Goal: Submit feedback/report problem

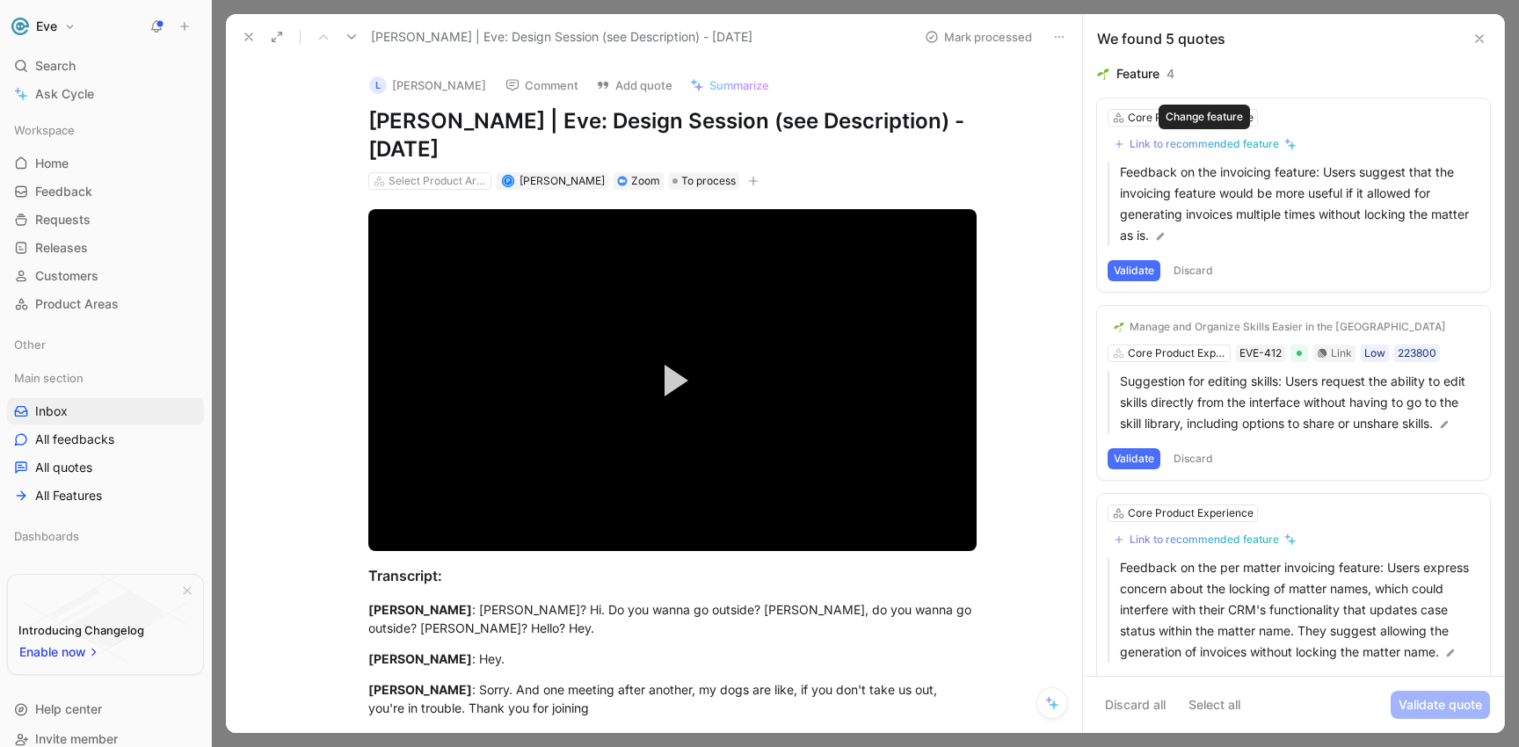
click at [1255, 142] on div "Link to recommended feature" at bounding box center [1204, 144] width 149 height 14
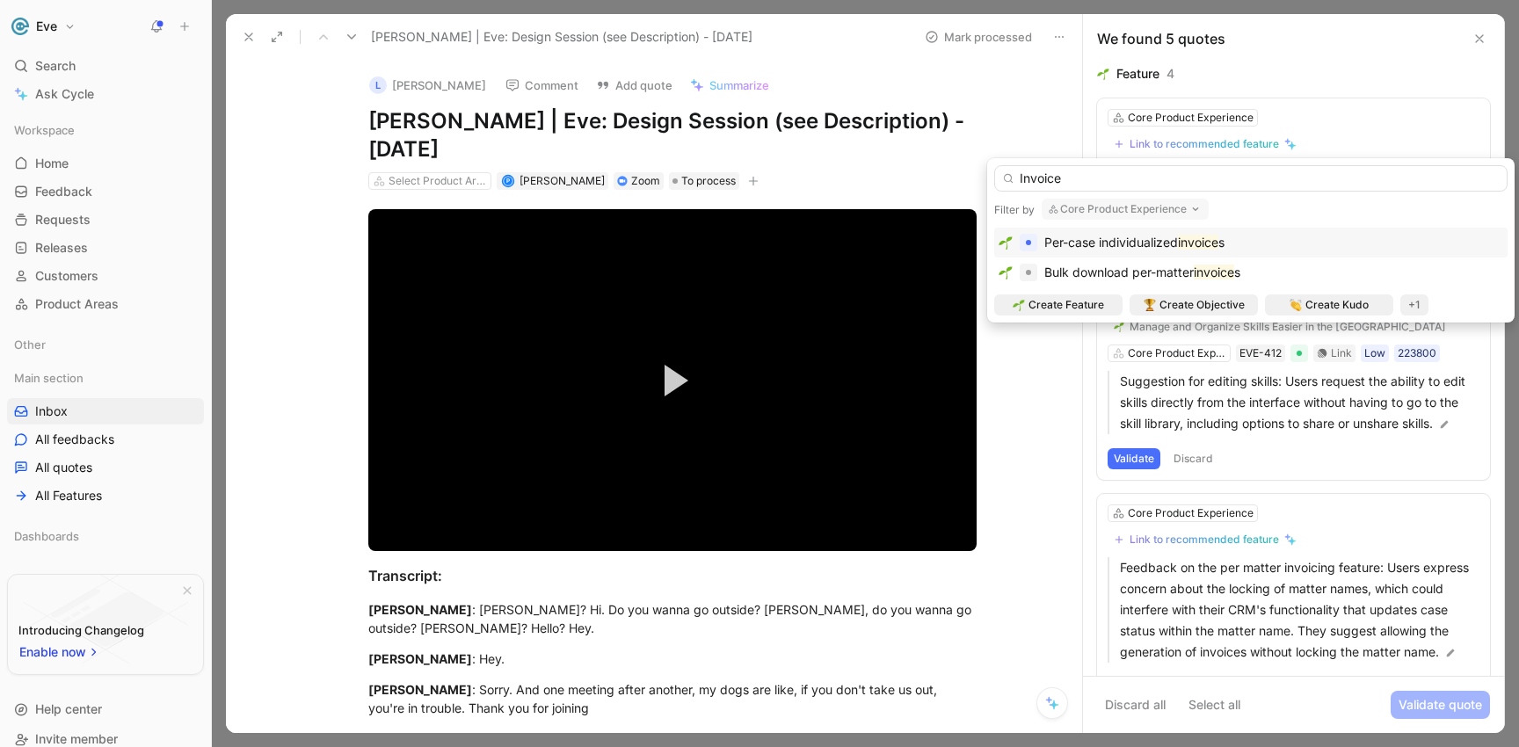
type input "Invoice"
click at [1123, 244] on span "Per-case individualized" at bounding box center [1112, 242] width 134 height 15
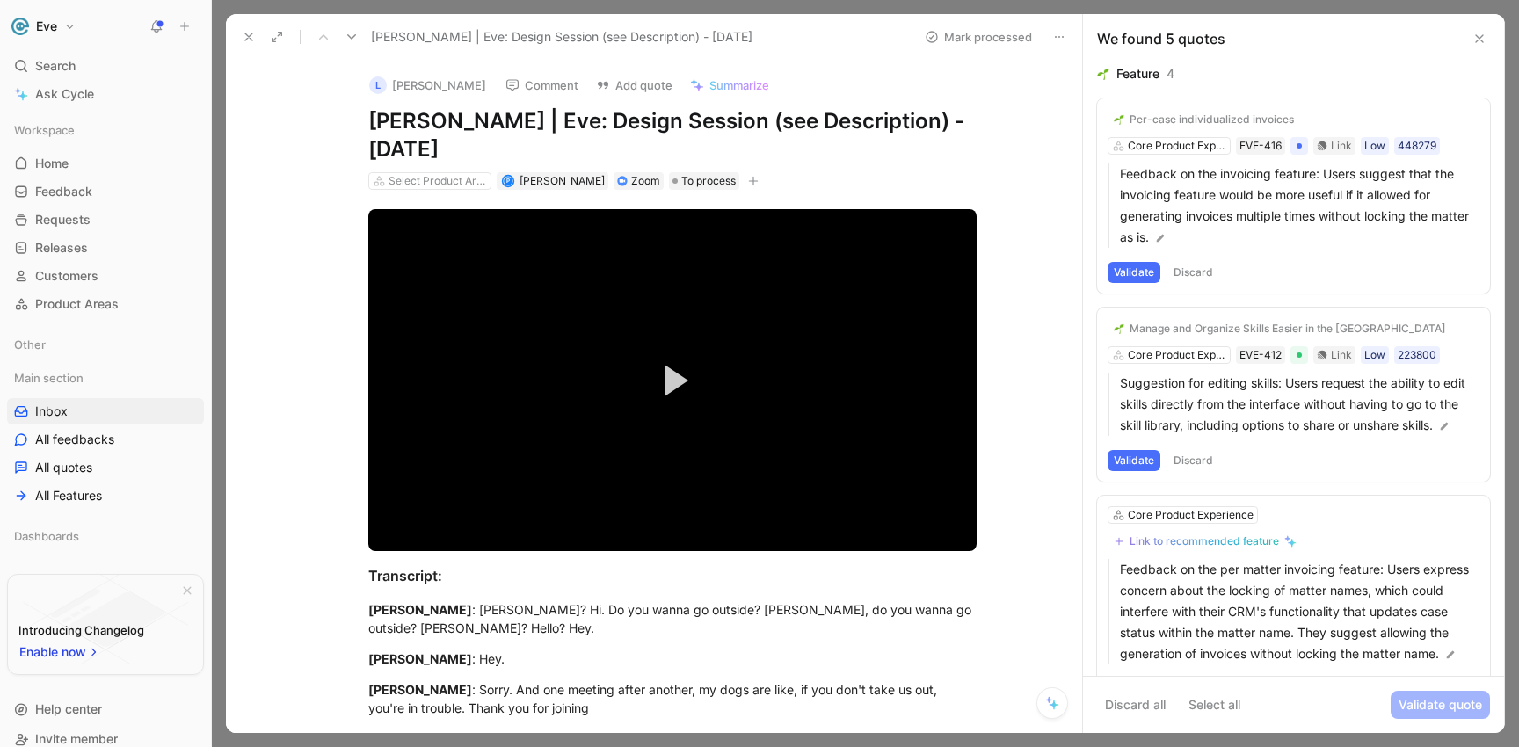
click at [1136, 269] on button "Validate" at bounding box center [1134, 272] width 53 height 21
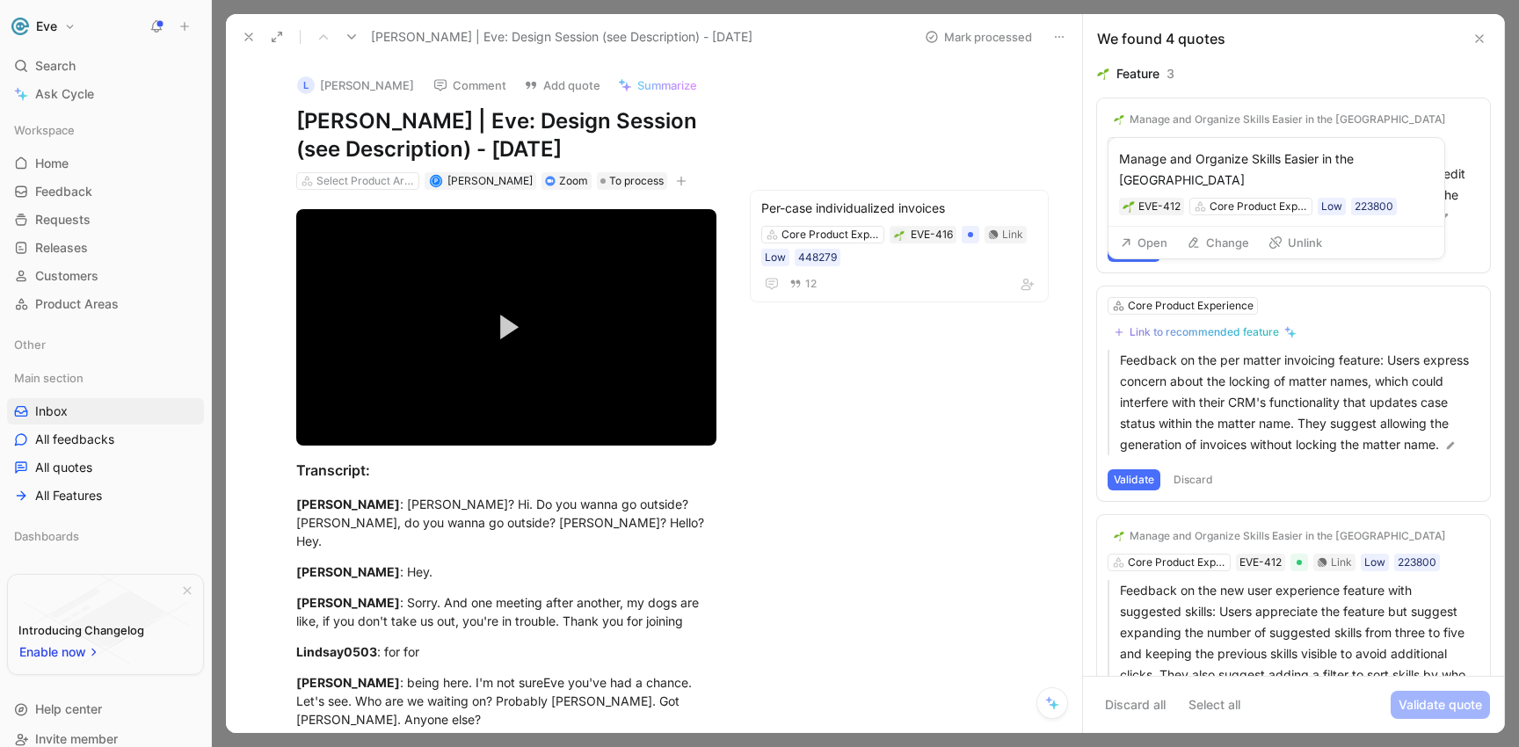
click at [1252, 113] on div "Manage and Organize Skills Easier in the [GEOGRAPHIC_DATA]" at bounding box center [1288, 120] width 317 height 14
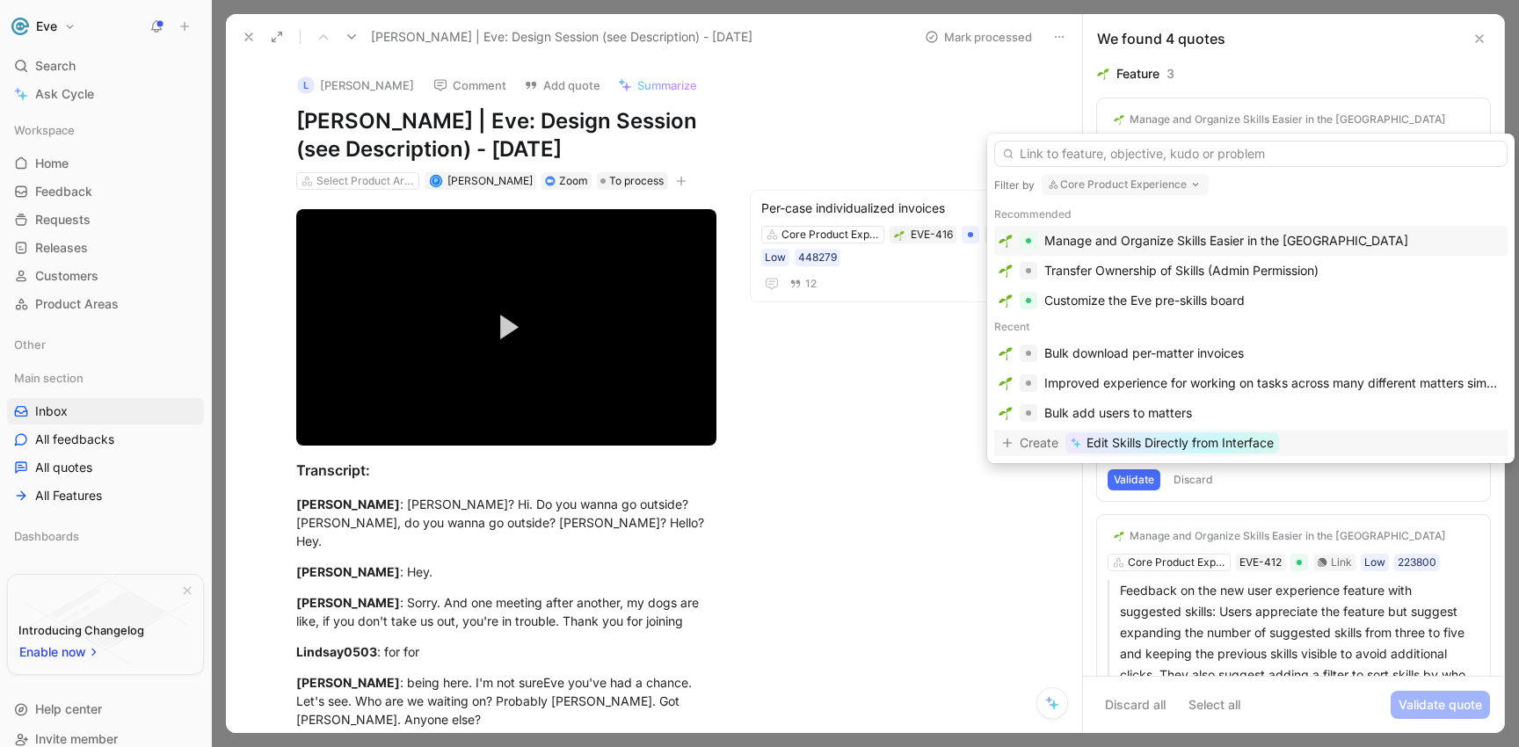
click at [1145, 446] on span "Edit Skills Directly from Interface" at bounding box center [1180, 443] width 187 height 21
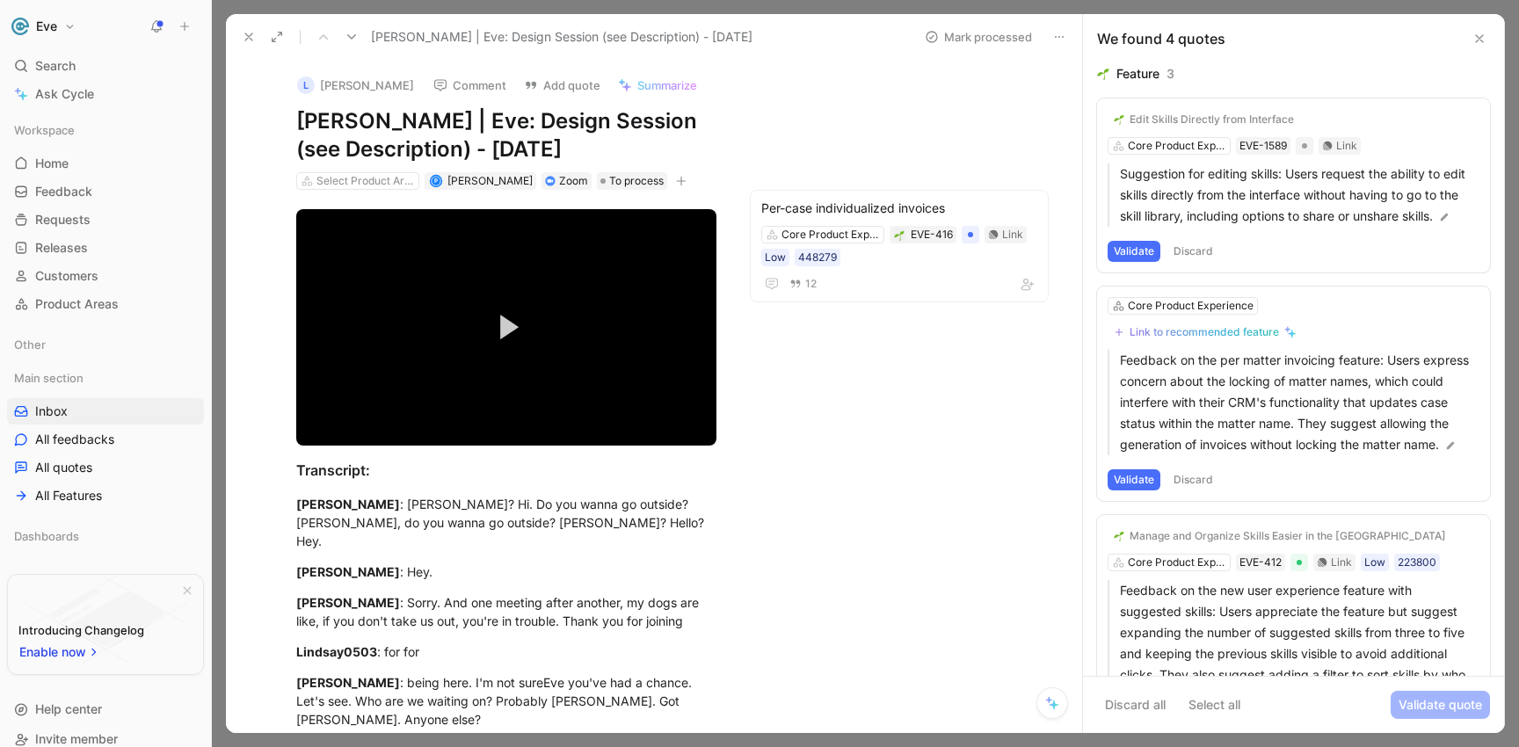
click at [1135, 262] on button "Validate" at bounding box center [1134, 251] width 53 height 21
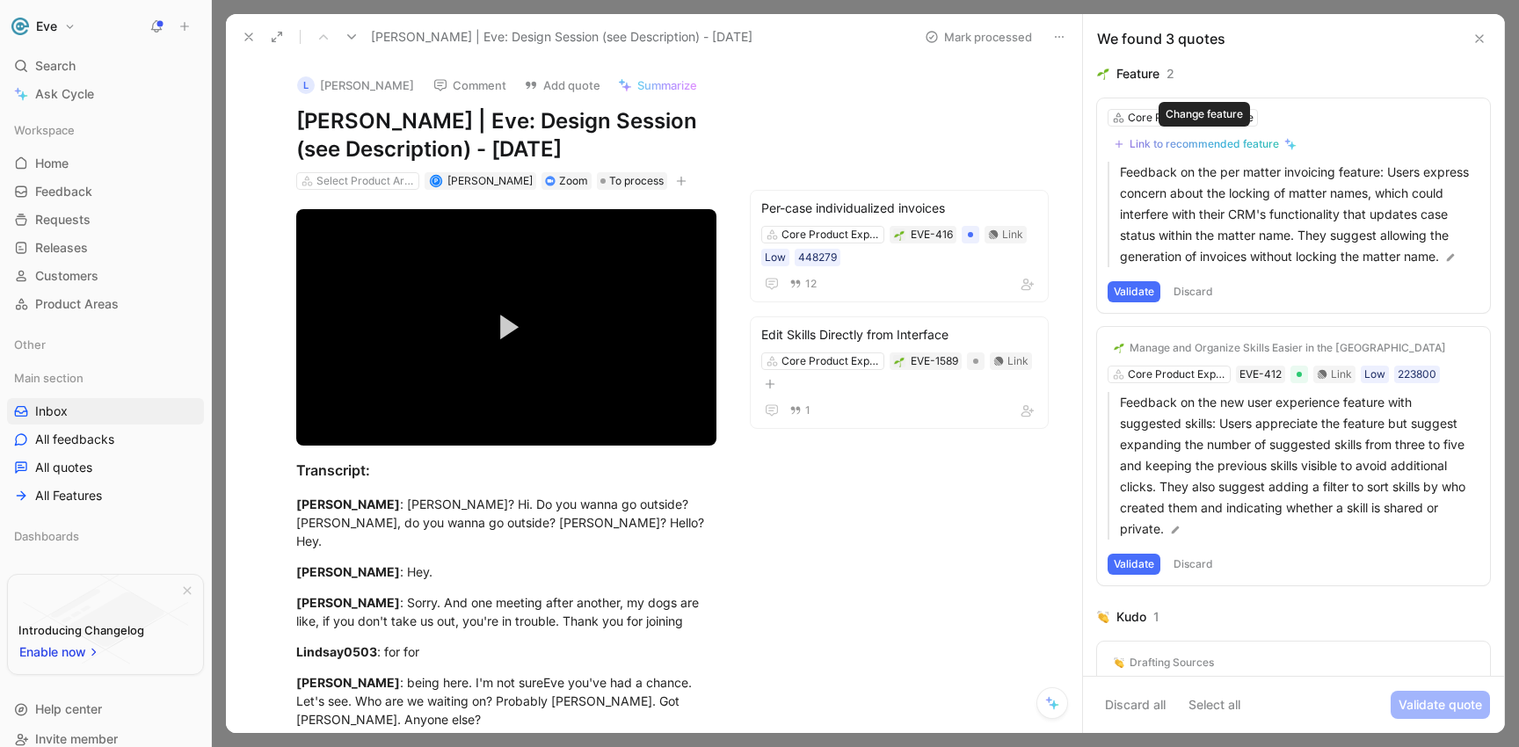
click at [1189, 142] on div "Link to recommended feature" at bounding box center [1204, 144] width 149 height 14
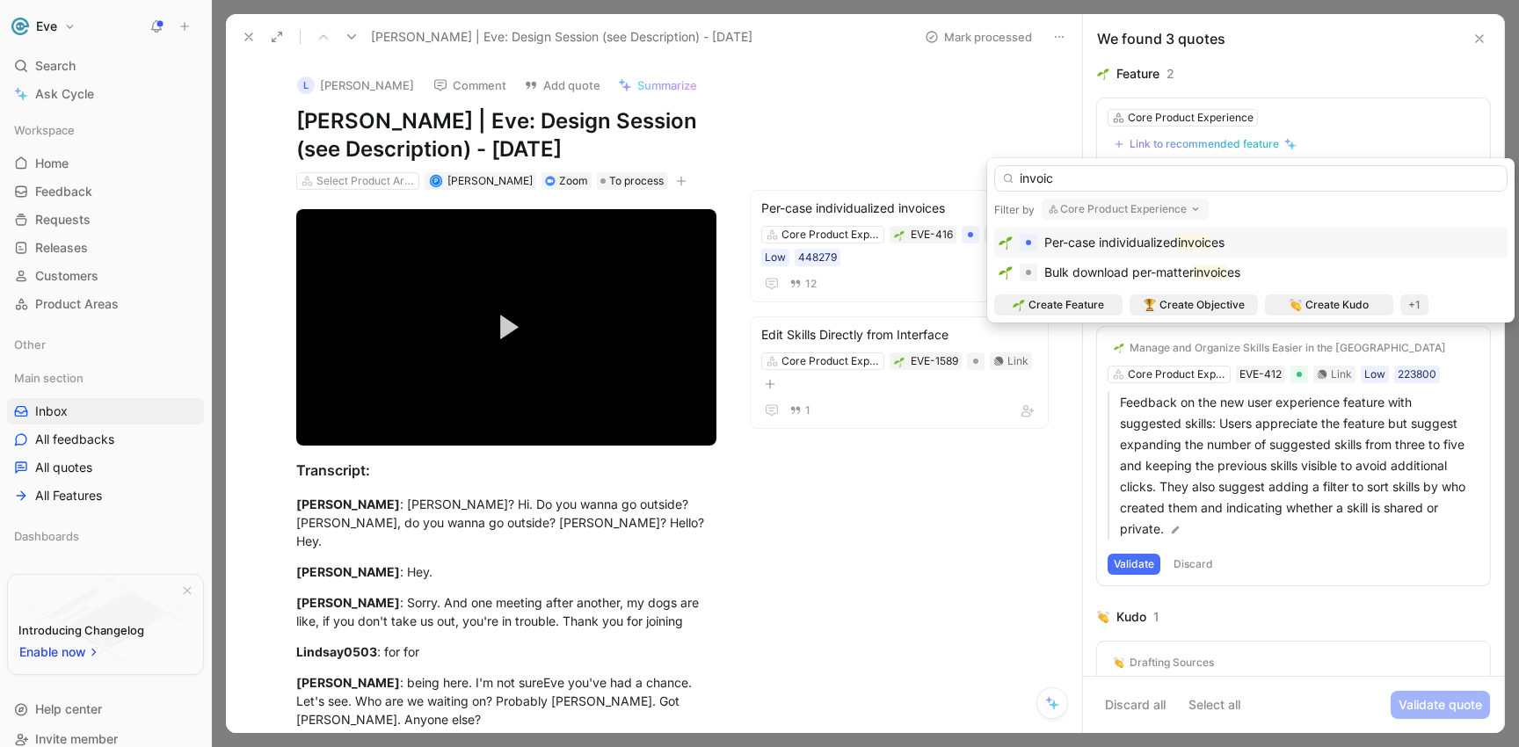
type input "invoic"
click at [1139, 240] on span "Per-case individualized" at bounding box center [1112, 242] width 134 height 15
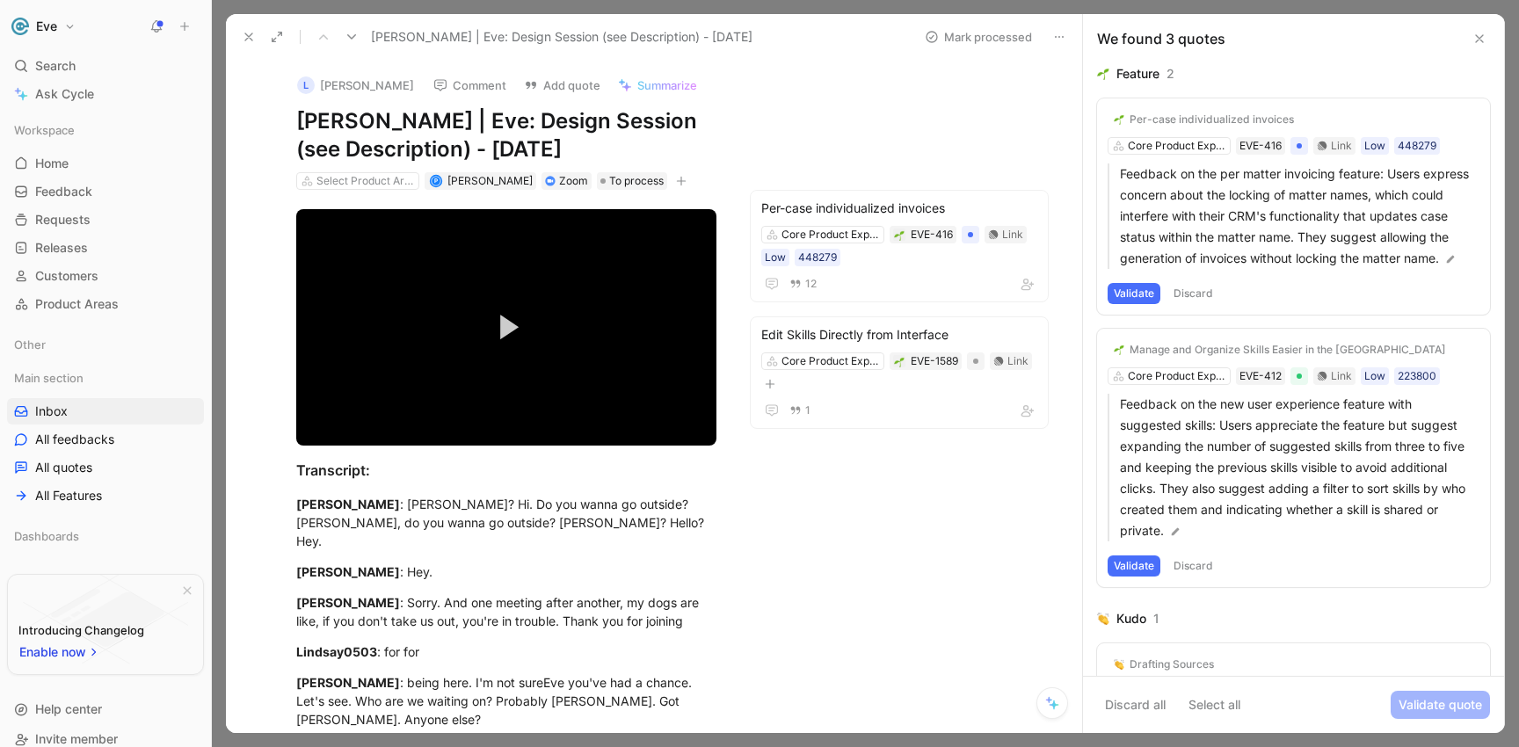
click at [1135, 304] on button "Validate" at bounding box center [1134, 293] width 53 height 21
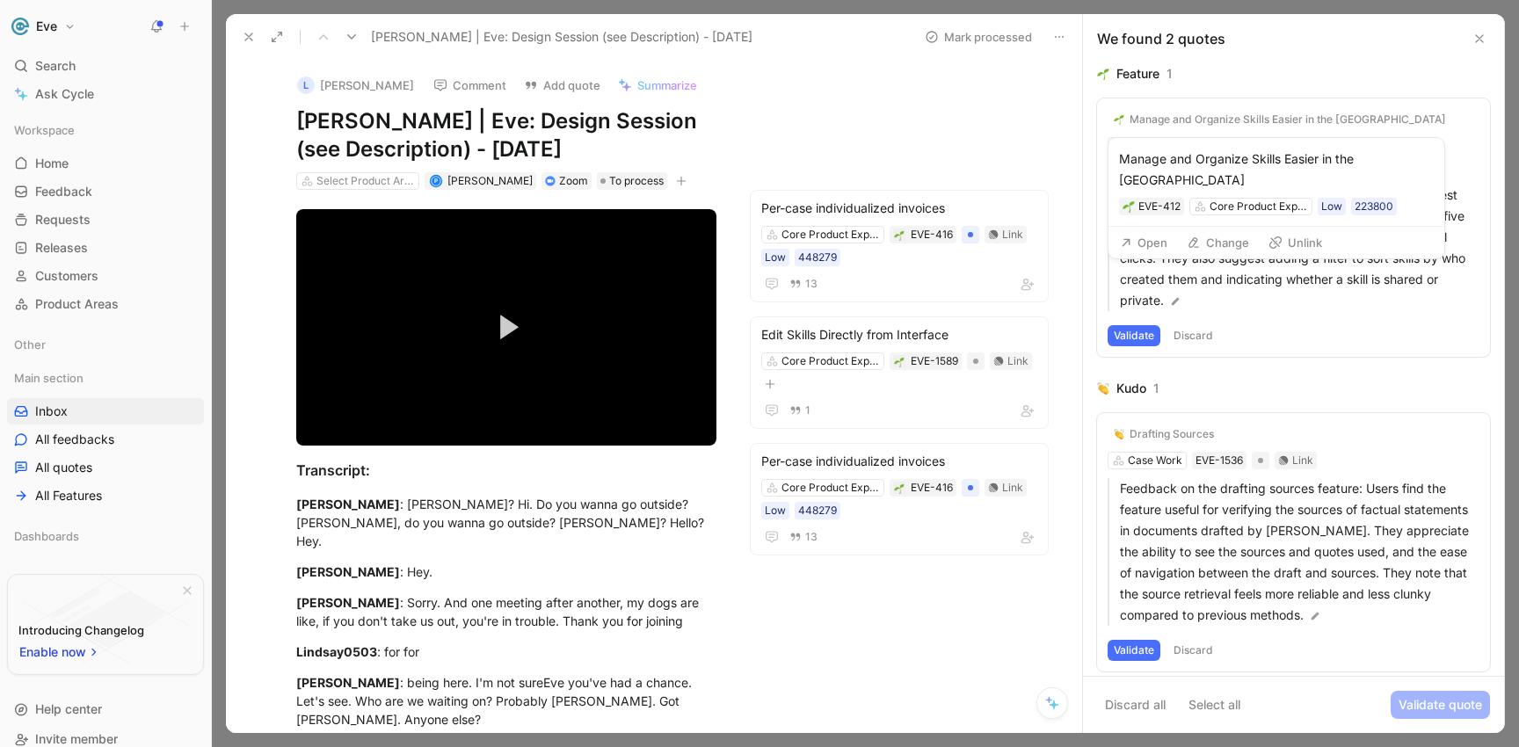
click at [1220, 121] on div "Manage and Organize Skills Easier in the [GEOGRAPHIC_DATA]" at bounding box center [1288, 120] width 317 height 14
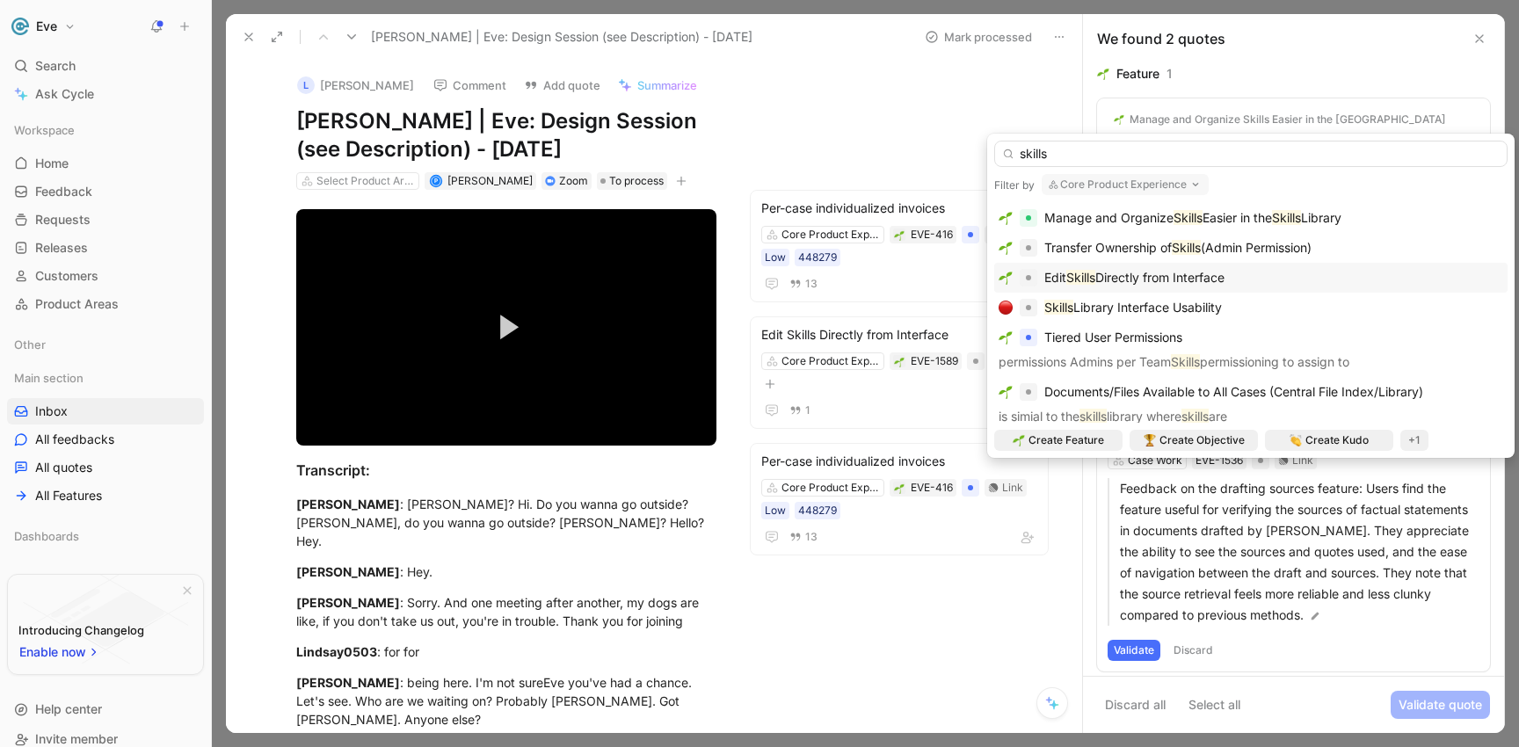
type input "skills"
click at [1139, 277] on span "Directly from Interface" at bounding box center [1160, 277] width 129 height 15
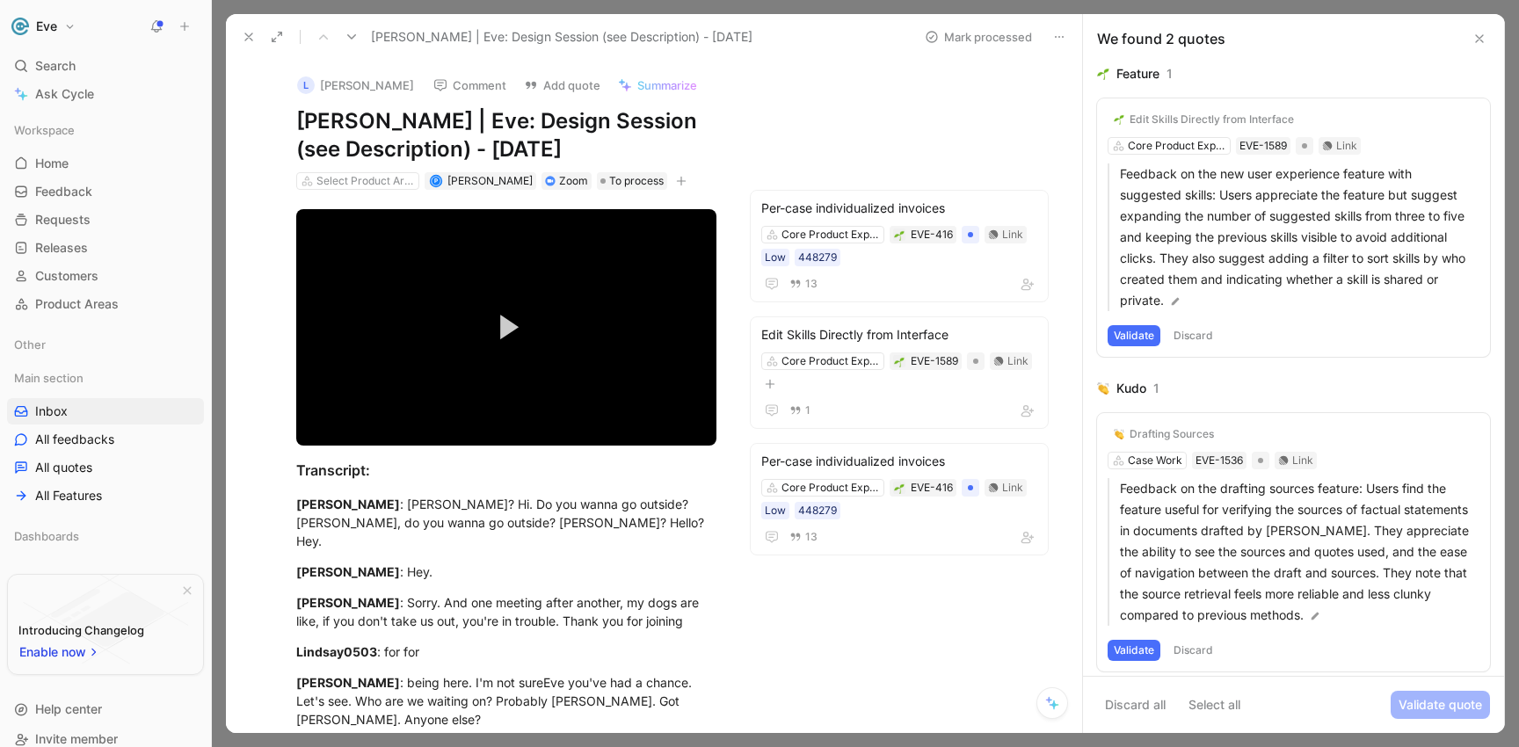
click at [1133, 336] on button "Validate" at bounding box center [1134, 335] width 53 height 21
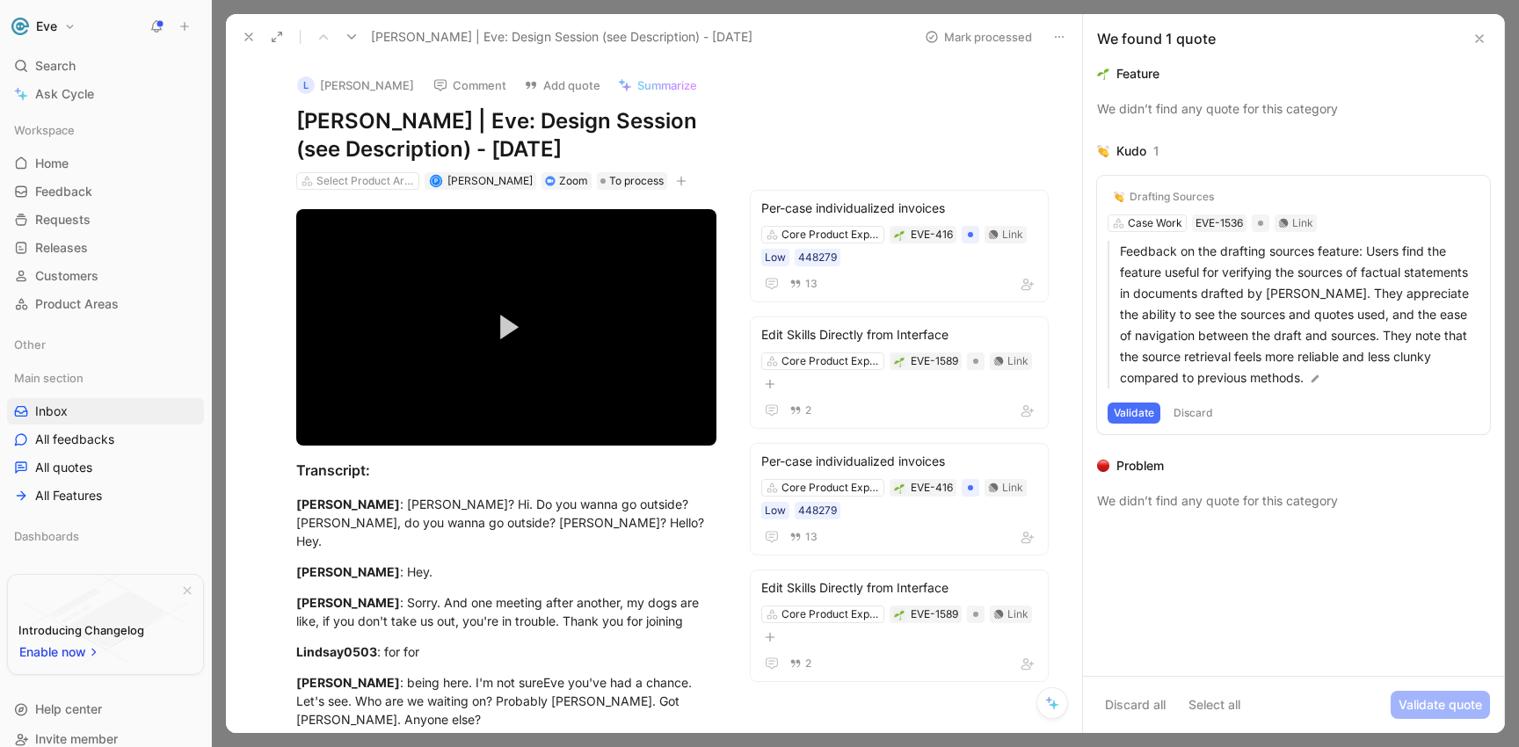
click at [1140, 410] on button "Validate" at bounding box center [1134, 413] width 53 height 21
